Goal: Task Accomplishment & Management: Complete application form

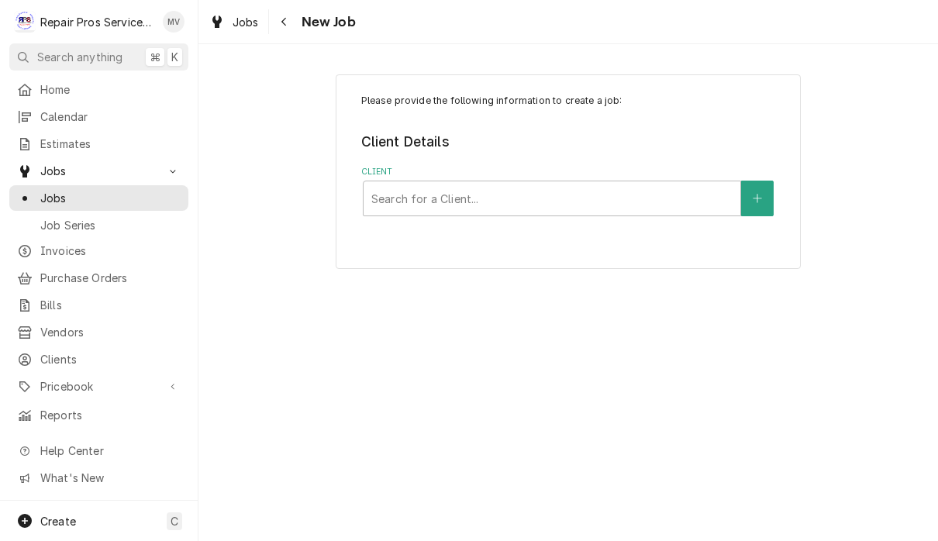
click at [888, 15] on div "Jobs New Job" at bounding box center [567, 21] width 739 height 43
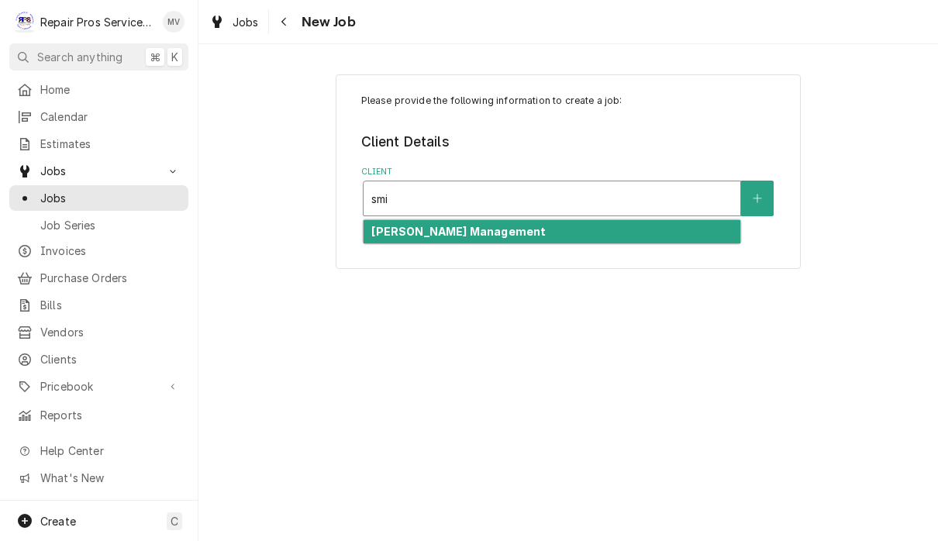
click at [545, 229] on div "[PERSON_NAME] Management" at bounding box center [551, 232] width 377 height 24
type input "smi"
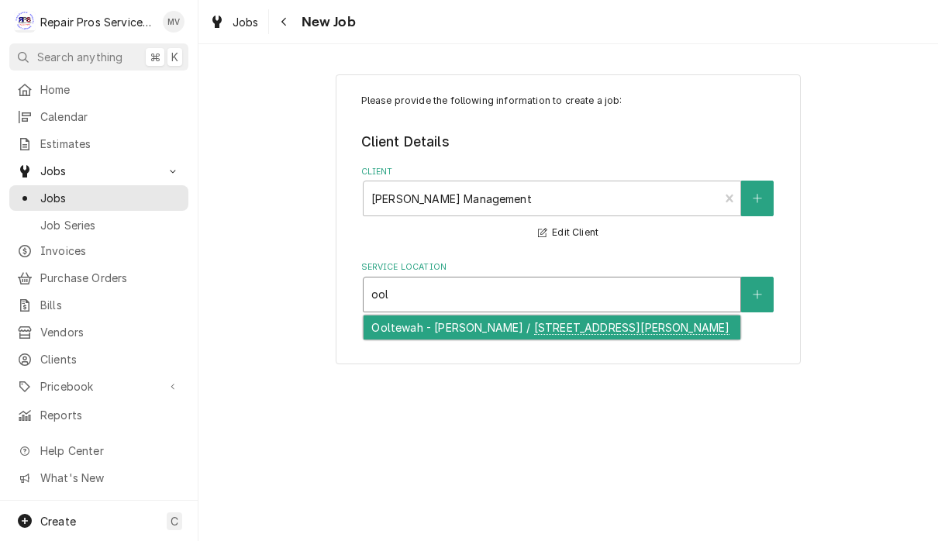
click at [690, 325] on div "Ooltewah - [PERSON_NAME] / [STREET_ADDRESS][PERSON_NAME]" at bounding box center [551, 327] width 377 height 24
type input "ool"
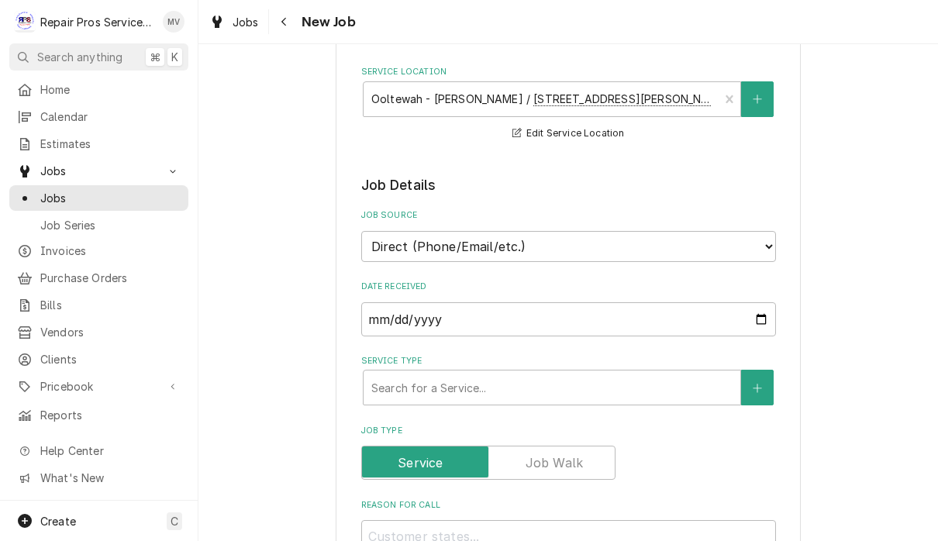
scroll to position [196, 0]
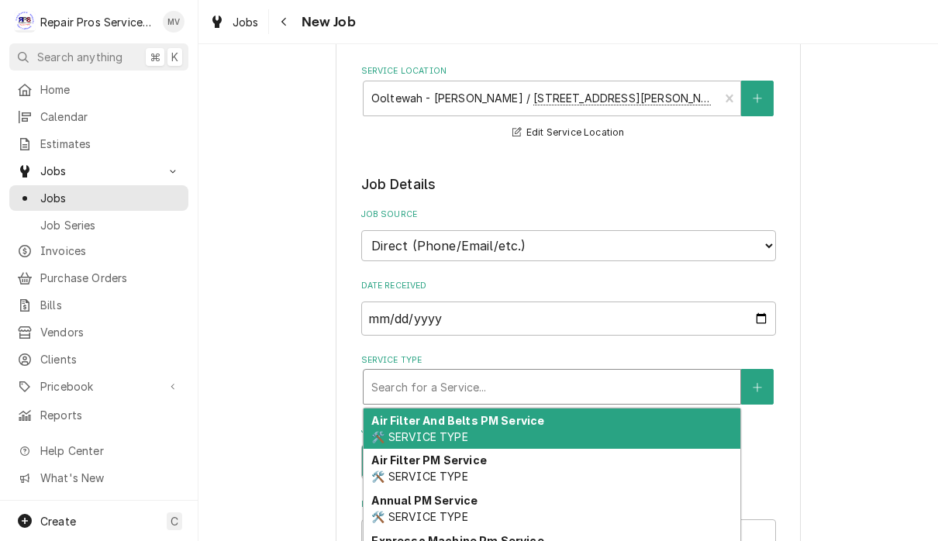
type textarea "x"
type input "d"
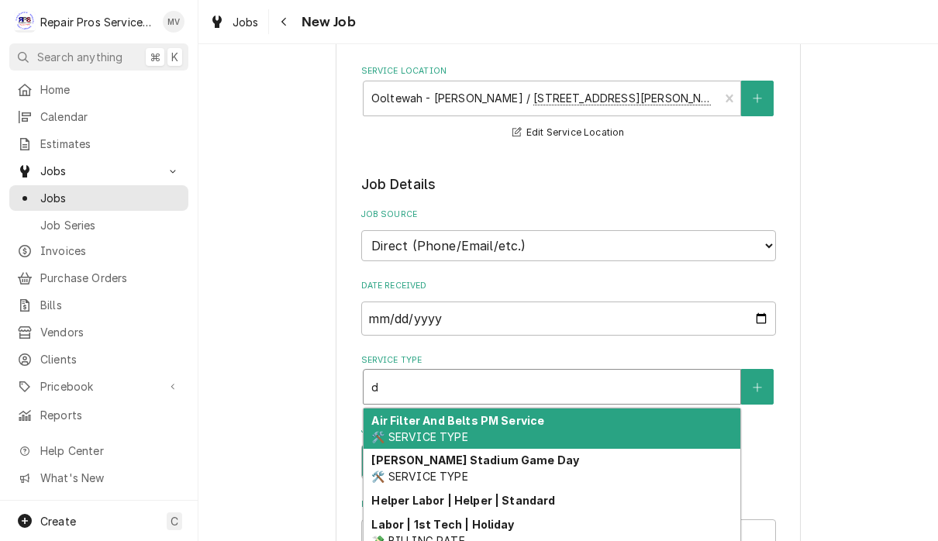
type textarea "x"
type input "di"
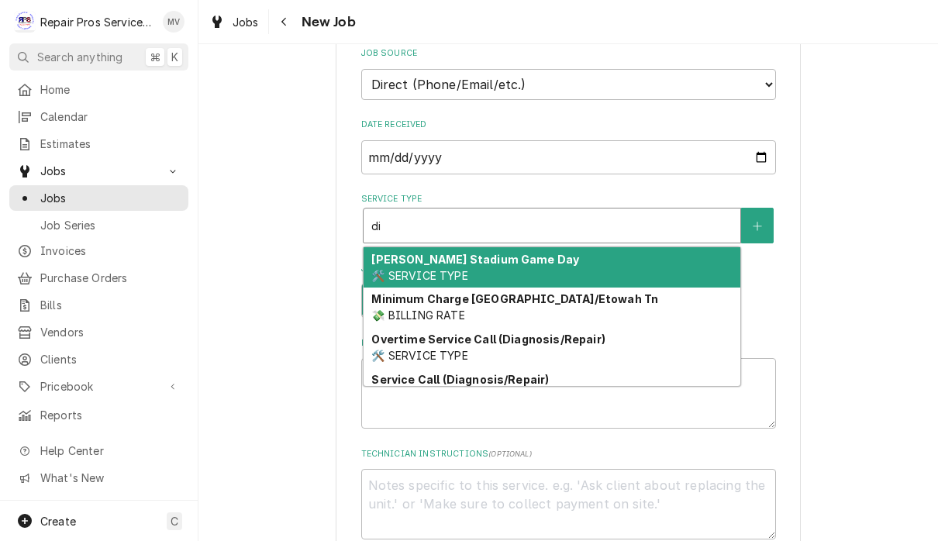
scroll to position [358, 0]
type textarea "x"
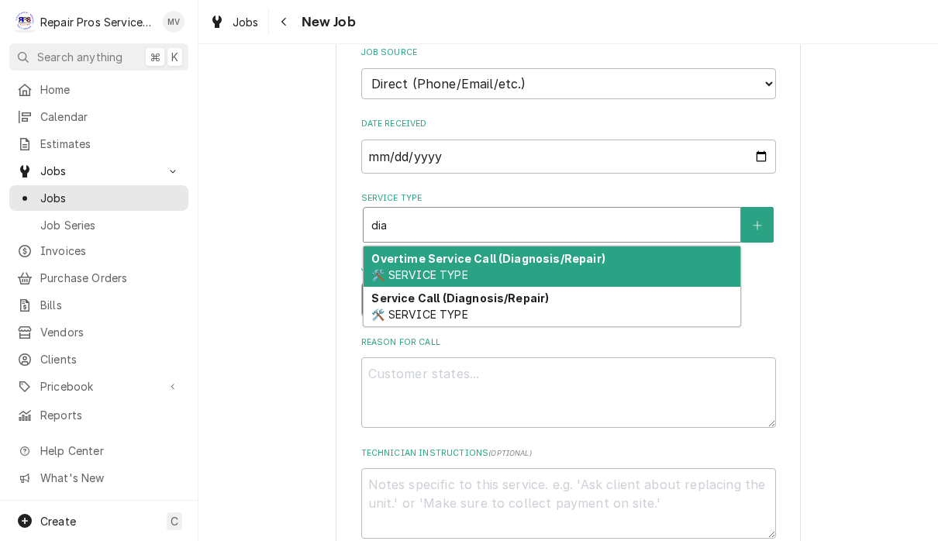
click at [542, 301] on div "Service Call (Diagnosis/Repair) 🛠️ SERVICE TYPE" at bounding box center [551, 307] width 377 height 40
type input "dia"
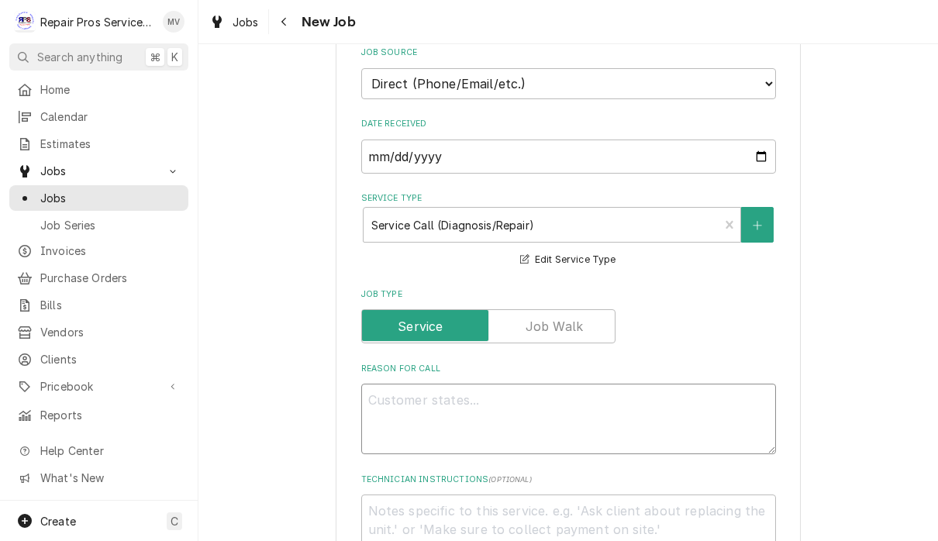
click at [528, 399] on textarea "Reason For Call" at bounding box center [568, 419] width 415 height 71
type textarea "x"
type textarea "F"
type textarea "x"
type textarea "Fr"
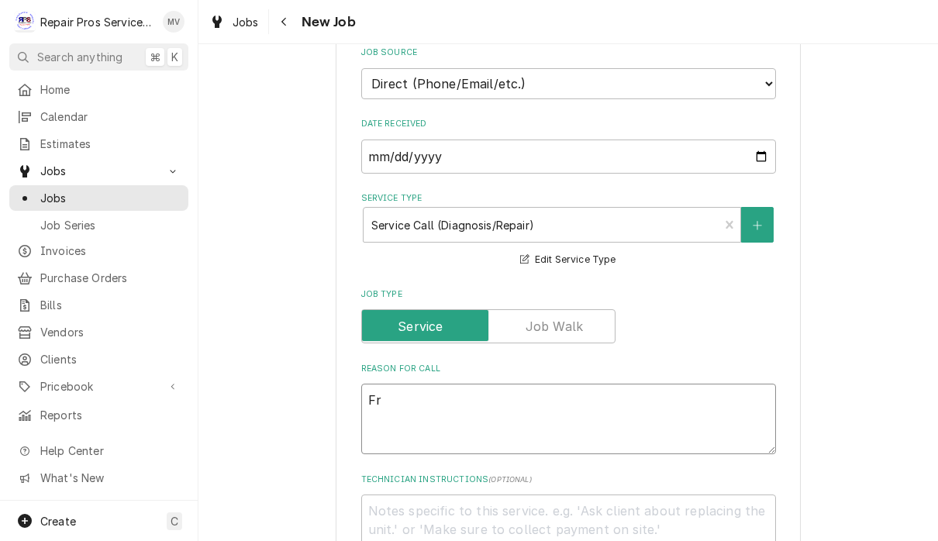
type textarea "x"
type textarea "Fre"
type textarea "x"
type textarea "Free"
type textarea "x"
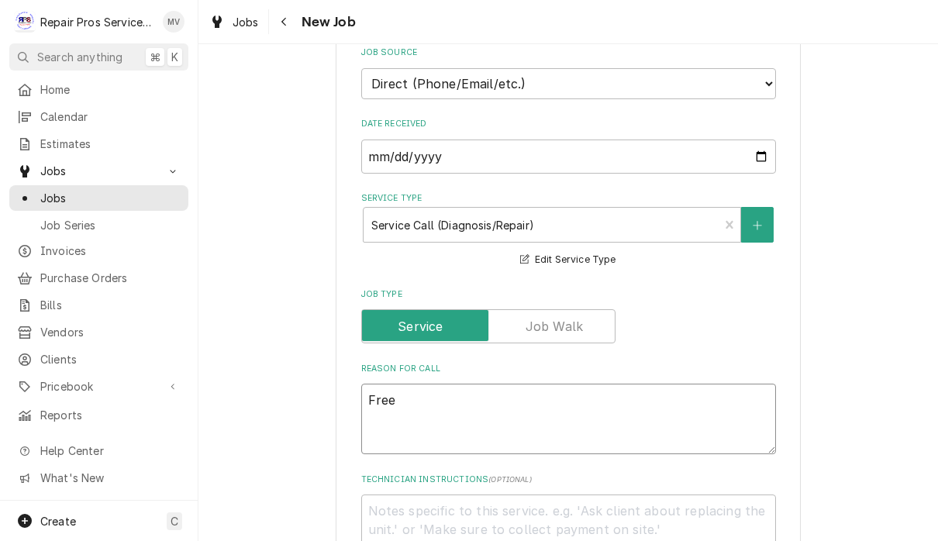
type textarea "Freez"
type textarea "x"
type textarea "Freeze"
type textarea "x"
type textarea "Freezer"
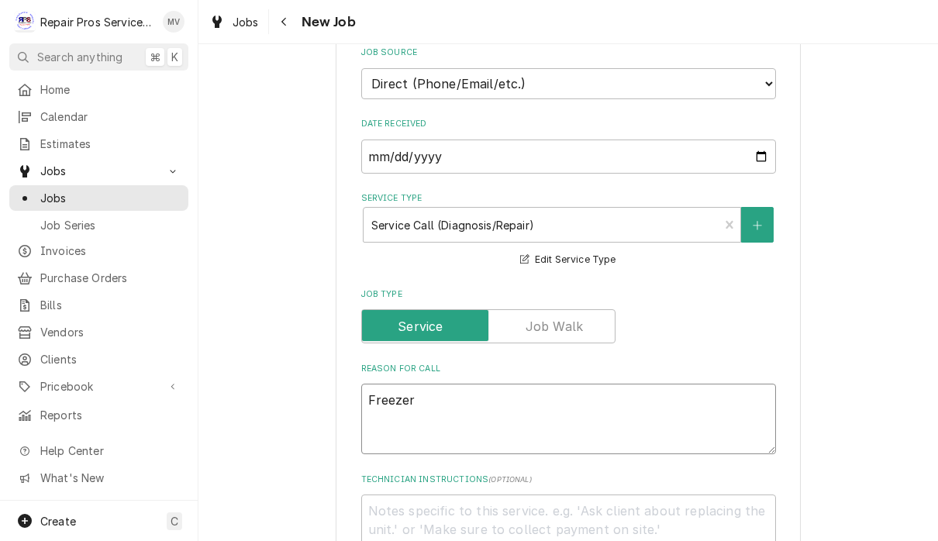
type textarea "x"
type textarea "Freezer"
type textarea "x"
type textarea "Freezer w"
type textarea "x"
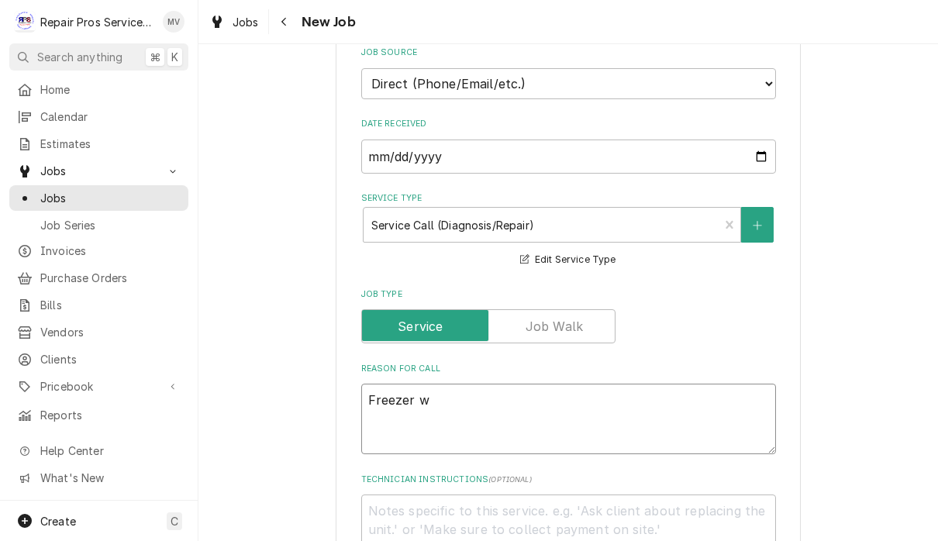
type textarea "Freezer wo"
type textarea "x"
type textarea "Freezer won"
type textarea "x"
type textarea "Freezer won’"
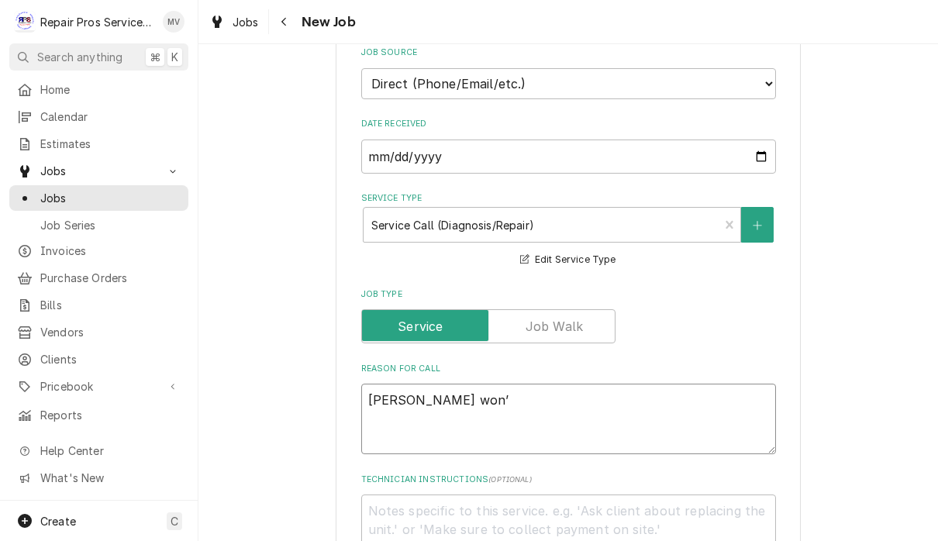
type textarea "x"
type textarea "Freezer won’t"
type textarea "x"
type textarea "Freezer won’t"
type textarea "x"
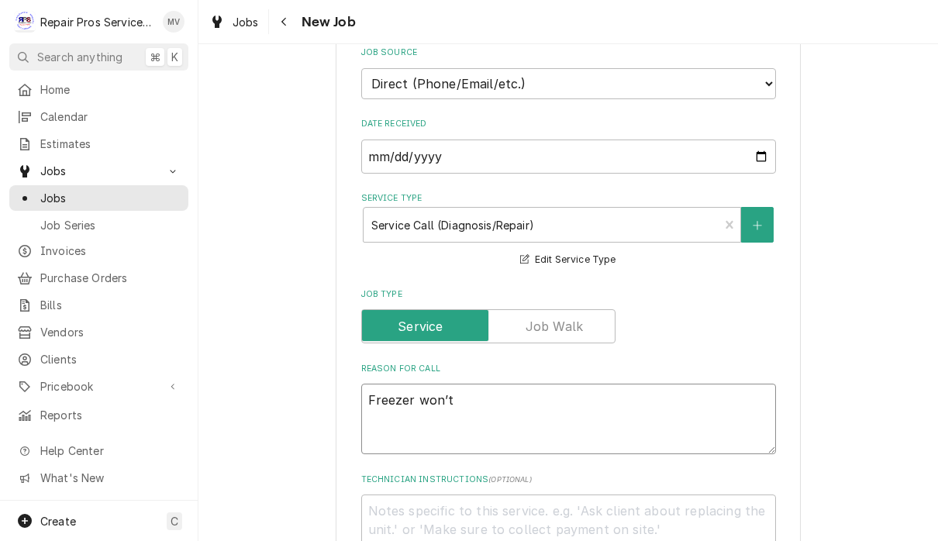
type textarea "Freezer won’t g"
type textarea "x"
type textarea "Freezer won’t go"
type textarea "x"
type textarea "Freezer won’t go"
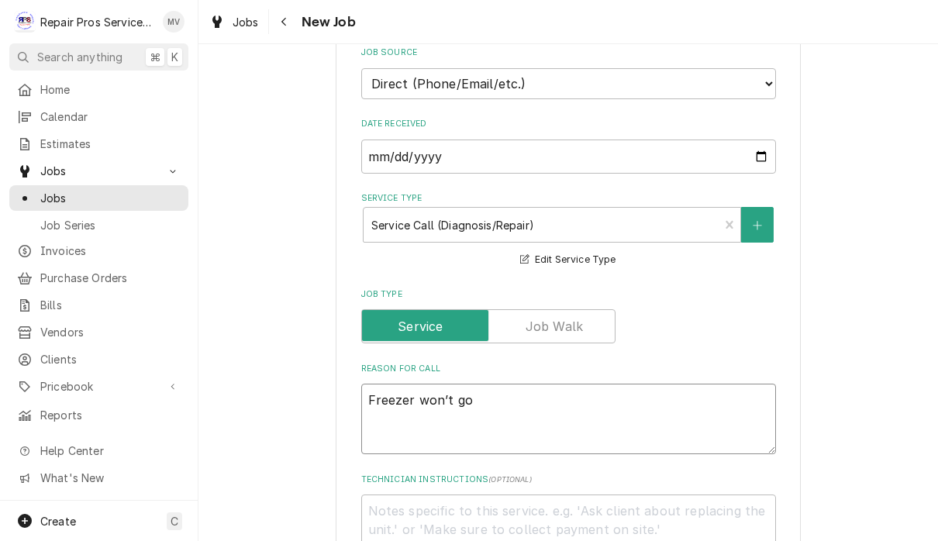
type textarea "x"
type textarea "Freezer won’t go b"
type textarea "x"
type textarea "Freezer won’t go be"
type textarea "x"
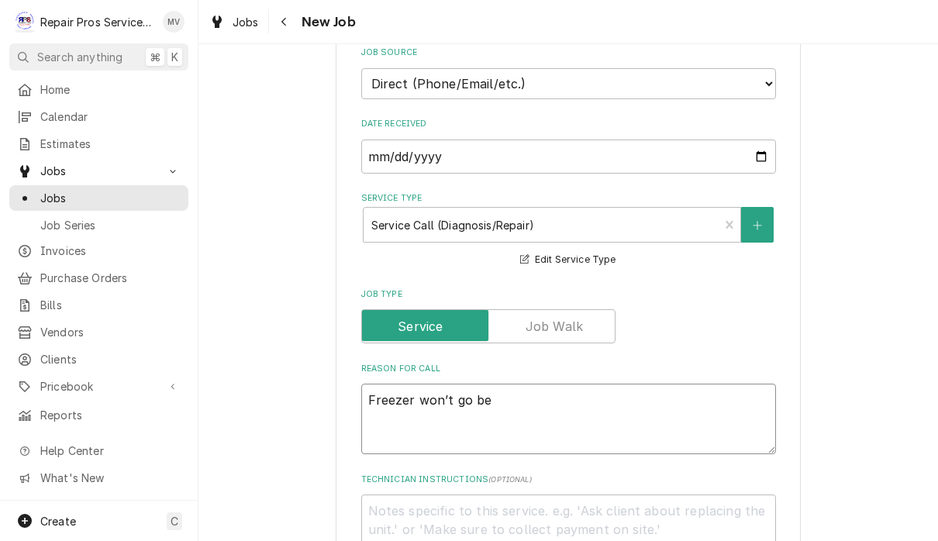
type textarea "Freezer won’t go bel"
type textarea "x"
type textarea "Freezer won’t go belw"
type textarea "x"
type textarea "Freezer won’t go belwo"
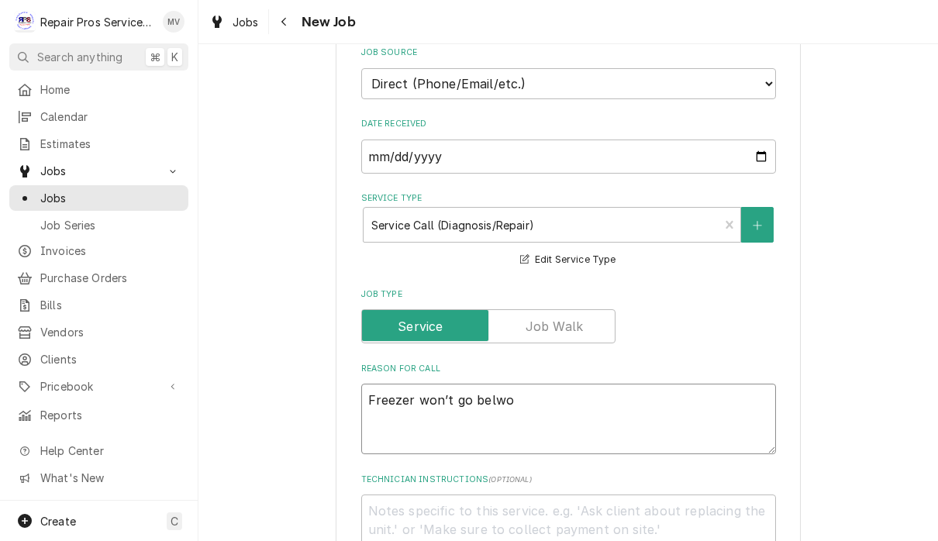
type textarea "x"
type textarea "Freezer won’t go below"
type textarea "x"
type textarea "Freezer won’t go below 1"
type textarea "x"
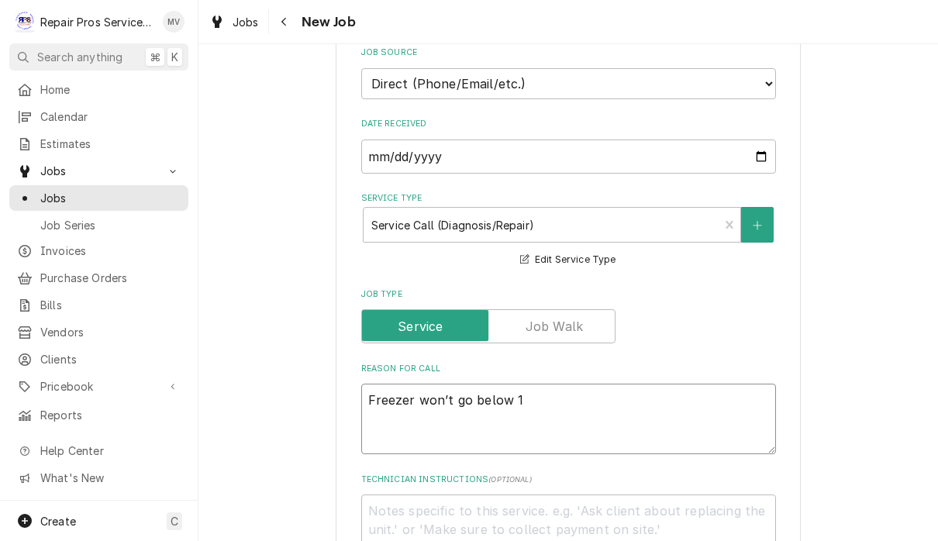
type textarea "Freezer won’t go below 18"
type textarea "x"
type textarea "Freezer won’t go below 18 d"
type textarea "x"
type textarea "Freezer won’t go below 18 de"
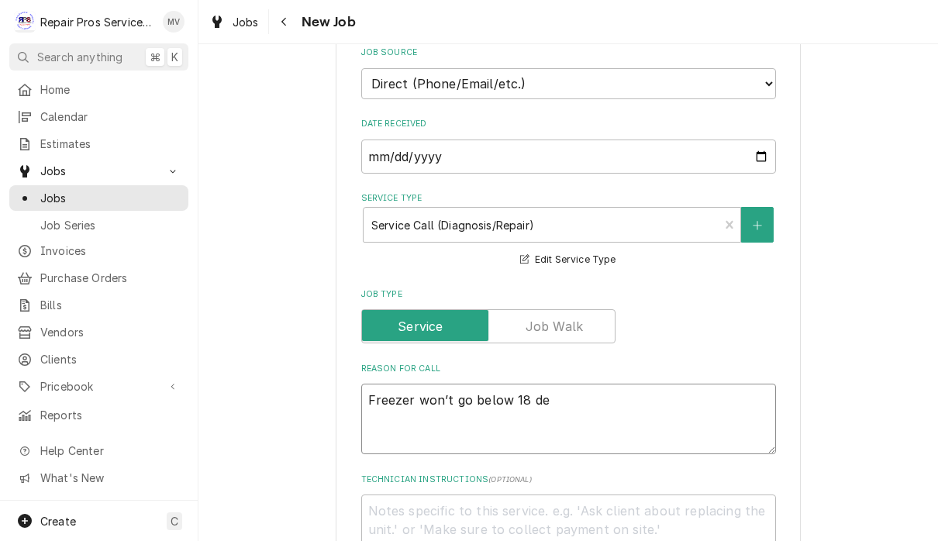
type textarea "x"
type textarea "Freezer won’t go below 18 deg"
type textarea "x"
type textarea "Freezer won’t go below 18 degr"
type textarea "x"
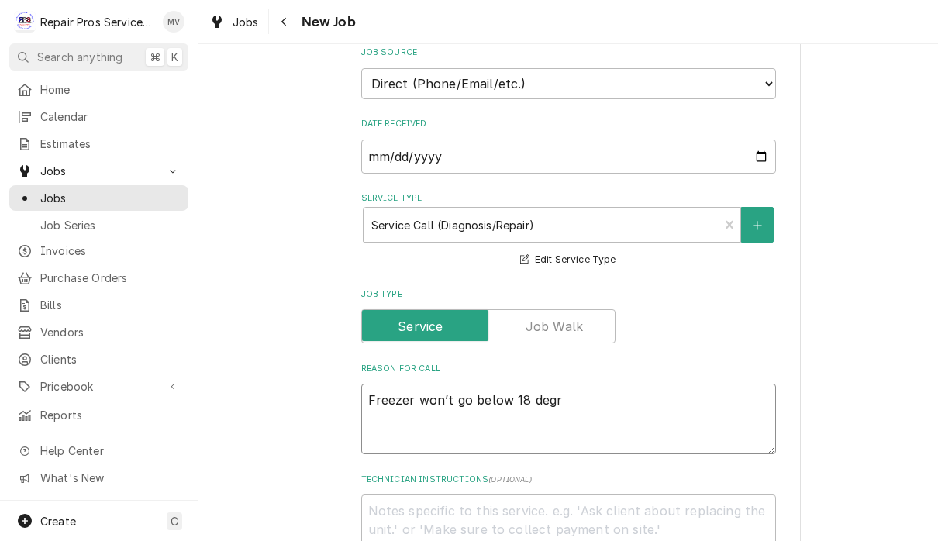
type textarea "Freezer won’t go below 18 degre"
type textarea "x"
type textarea "Freezer won’t go below 18 degree"
type textarea "x"
type textarea "Freezer won’t go below 18 degrees"
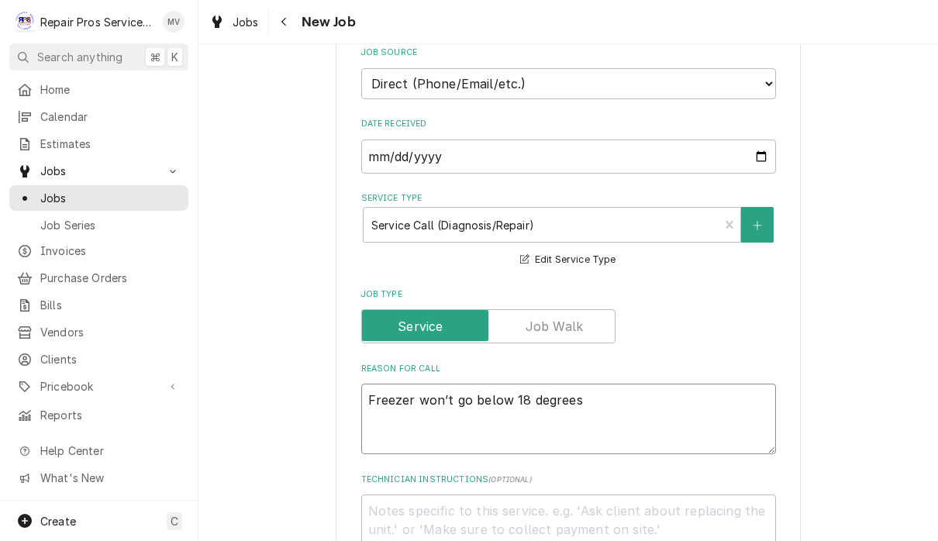
type textarea "x"
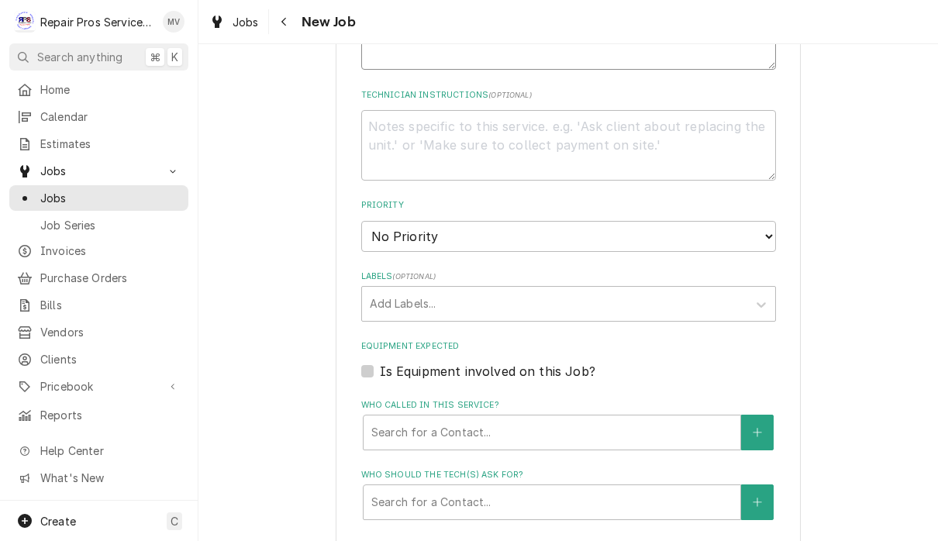
scroll to position [748, 0]
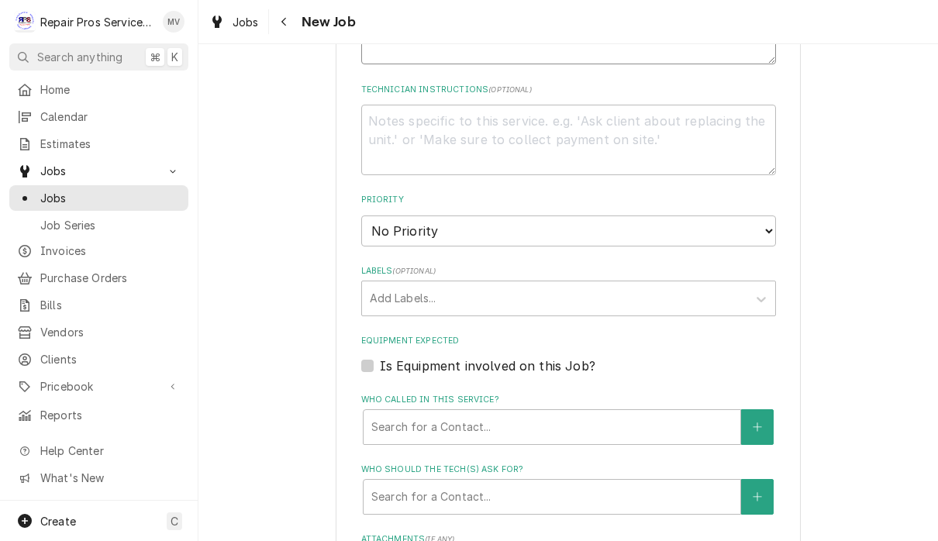
type textarea "Freezer won’t go below 18 degrees"
click at [709, 219] on select "No Priority Urgent High Medium Low" at bounding box center [568, 230] width 415 height 31
select select "2"
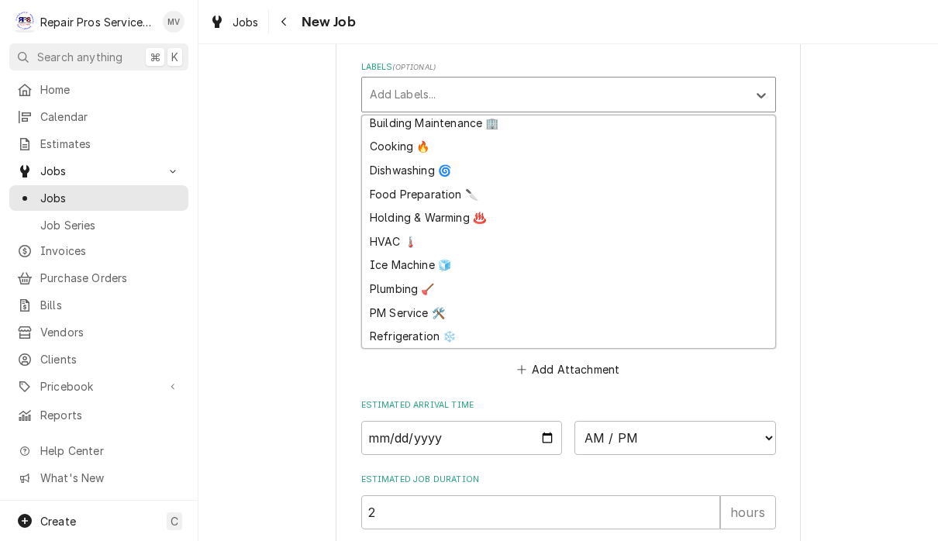
scroll to position [29, 0]
click at [423, 325] on div "Refrigeration ❄️" at bounding box center [568, 337] width 413 height 24
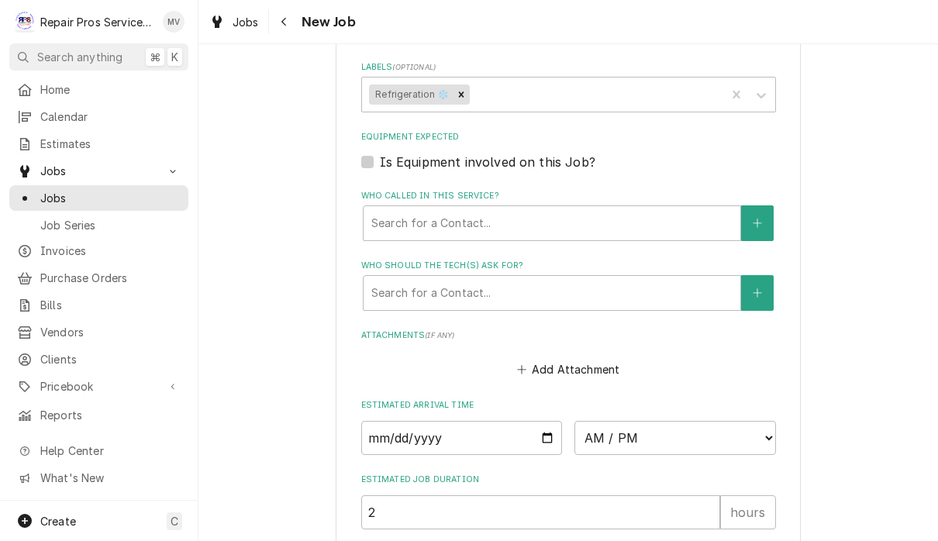
type textarea "x"
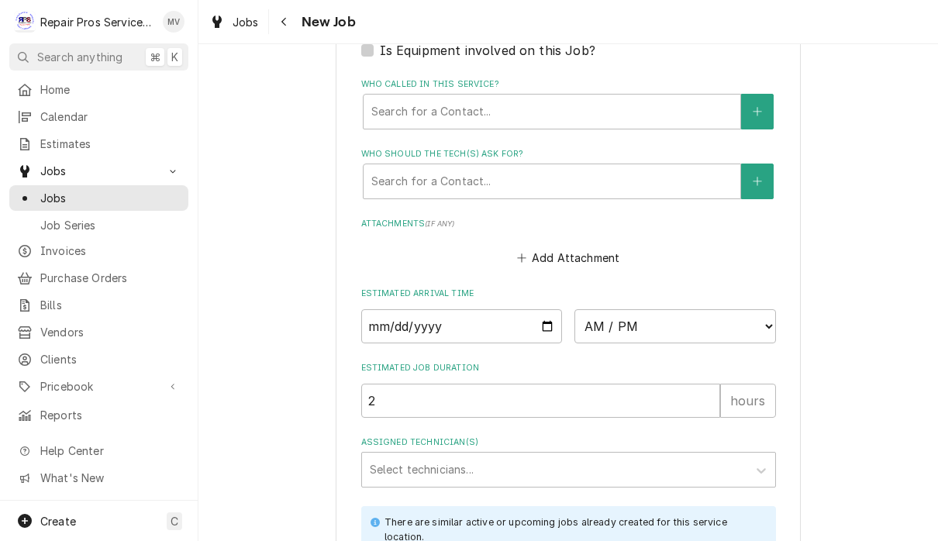
scroll to position [1133, 0]
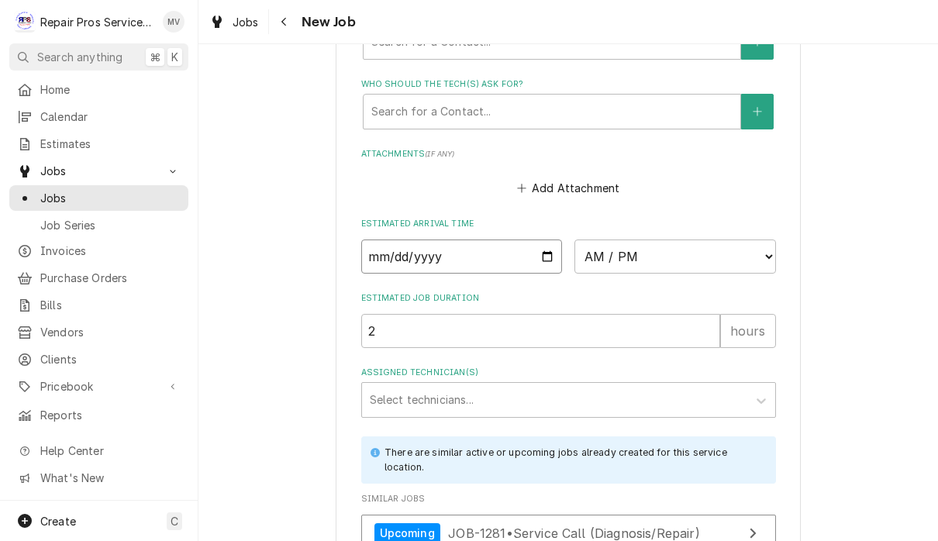
click at [444, 239] on input "Date" at bounding box center [461, 256] width 201 height 34
type input "2025-09-17"
type textarea "x"
click at [592, 239] on select "AM / PM 6:00 AM 6:15 AM 6:30 AM 6:45 AM 7:00 AM 7:15 AM 7:30 AM 7:45 AM 8:00 AM…" at bounding box center [674, 256] width 201 height 34
select select "13:00:00"
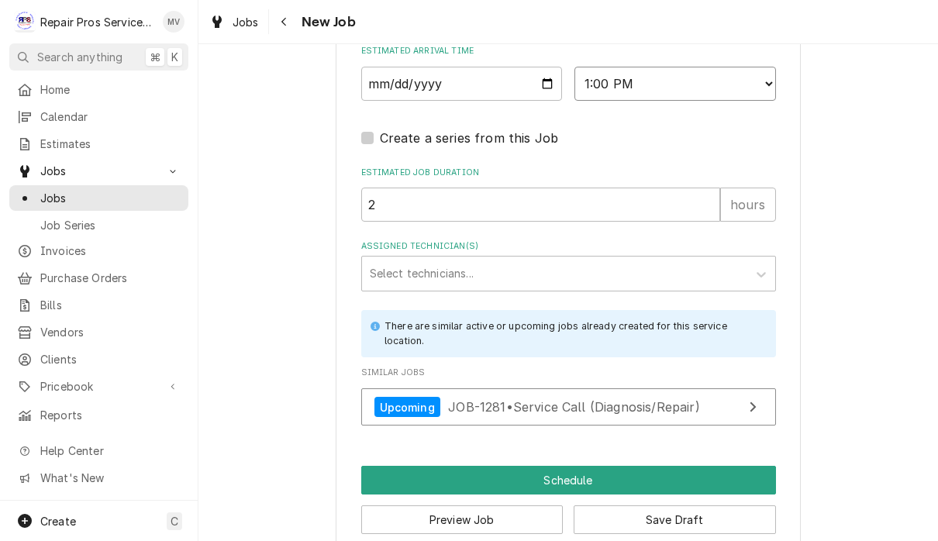
scroll to position [1307, 0]
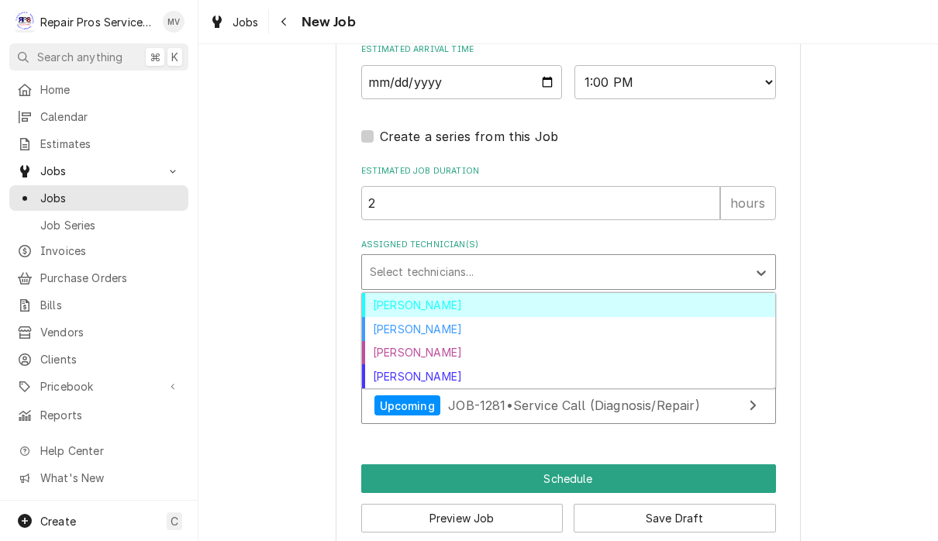
click at [430, 317] on div "Caleb Kvale" at bounding box center [568, 329] width 413 height 24
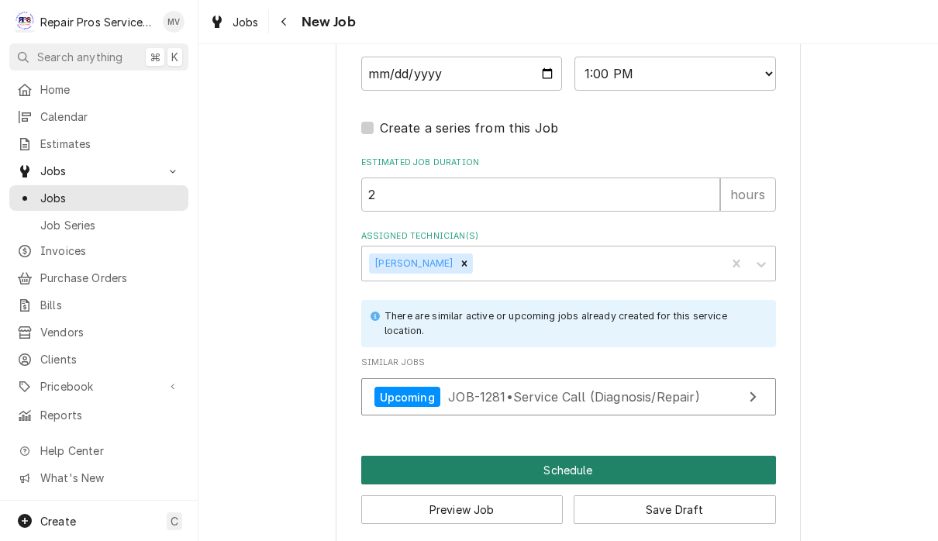
click at [606, 456] on button "Schedule" at bounding box center [568, 470] width 415 height 29
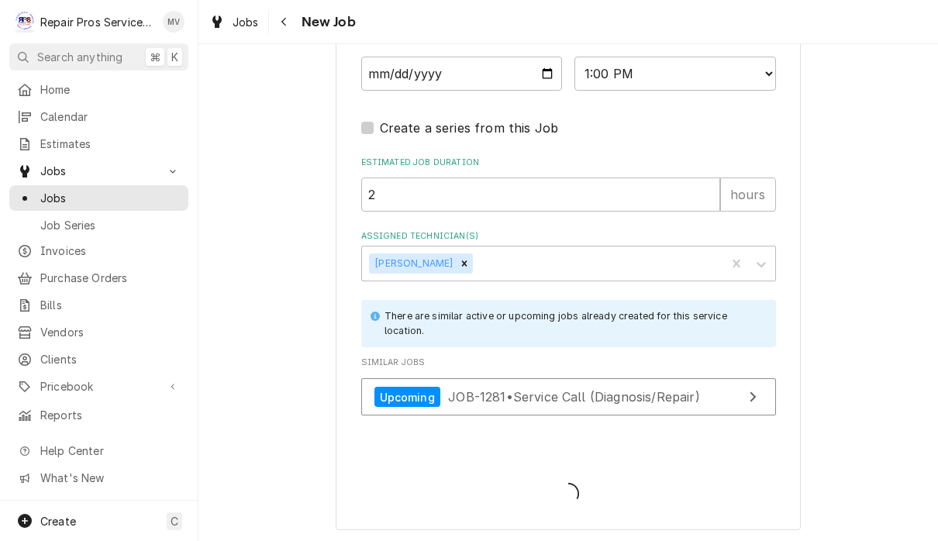
scroll to position [1300, 0]
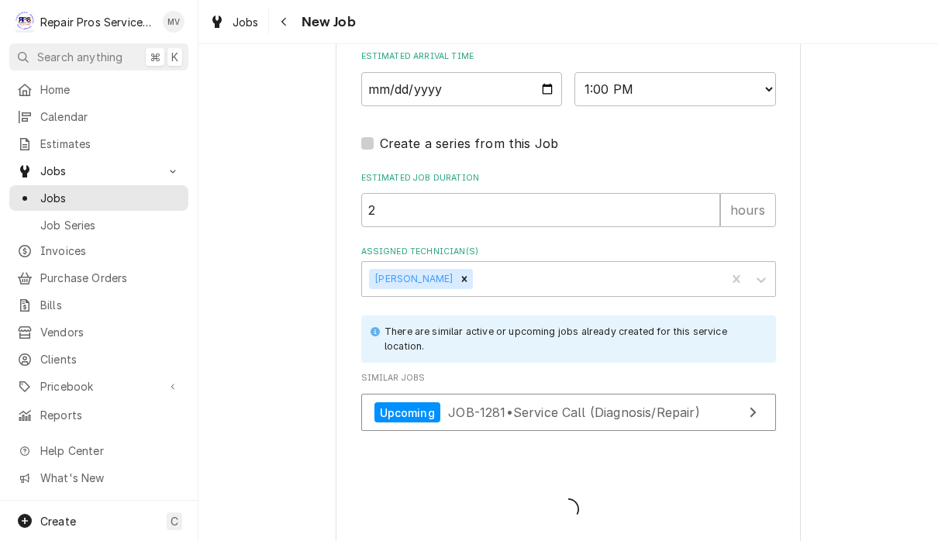
type textarea "x"
